Goal: Transaction & Acquisition: Purchase product/service

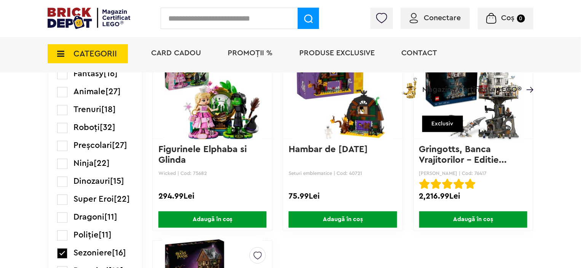
scroll to position [914, 0]
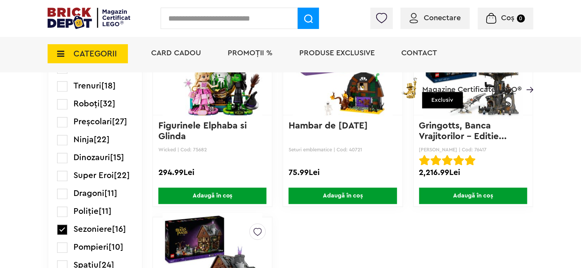
click at [314, 124] on link "Hambar de [DATE]" at bounding box center [328, 125] width 79 height 9
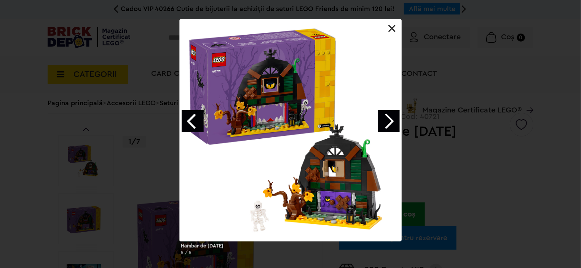
click at [331, 192] on div at bounding box center [291, 130] width 222 height 222
click at [391, 25] on link at bounding box center [393, 29] width 8 height 8
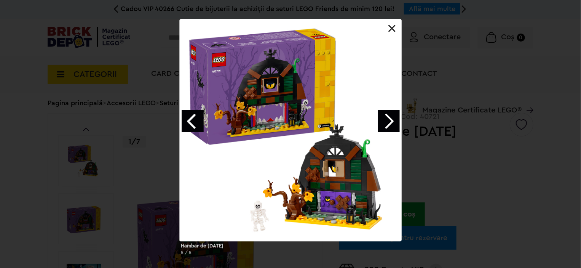
click at [351, 200] on div at bounding box center [291, 130] width 222 height 222
click at [283, 106] on div at bounding box center [291, 130] width 222 height 222
click at [391, 125] on link "Next image" at bounding box center [389, 121] width 22 height 22
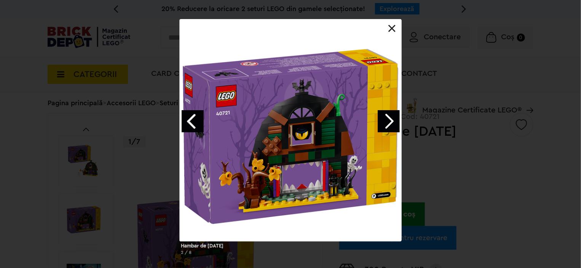
click at [391, 125] on link "Next image" at bounding box center [389, 121] width 22 height 22
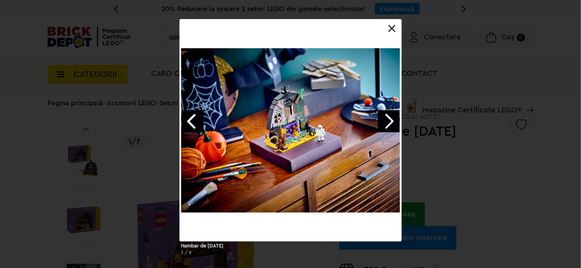
click at [324, 150] on div at bounding box center [291, 130] width 222 height 222
click at [392, 30] on link at bounding box center [393, 29] width 8 height 8
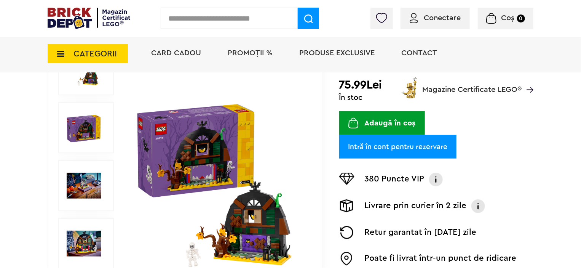
scroll to position [229, 0]
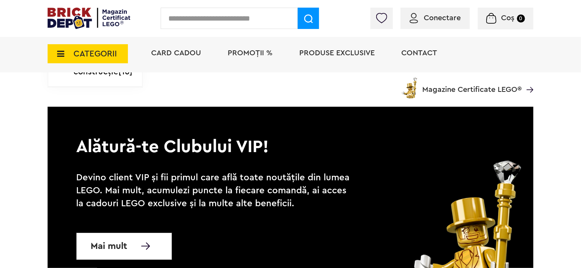
scroll to position [1257, 0]
